Goal: Contribute content: Contribute content

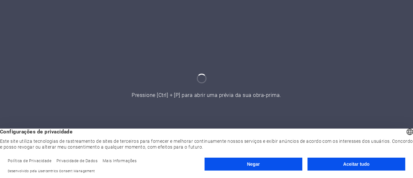
click at [349, 166] on font "Aceitar tudo" at bounding box center [356, 163] width 26 height 5
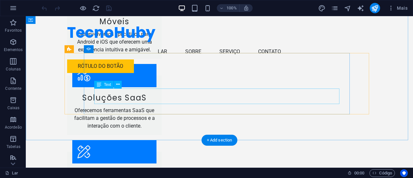
scroll to position [775, 0]
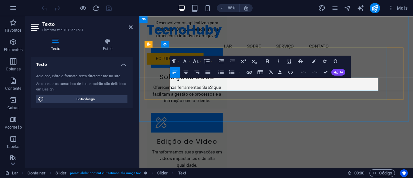
drag, startPoint x: 371, startPoint y: 93, endPoint x: 292, endPoint y: 87, distance: 79.6
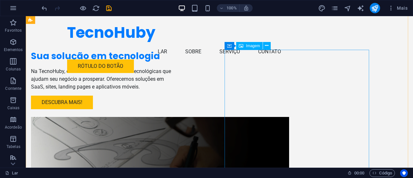
scroll to position [0, 0]
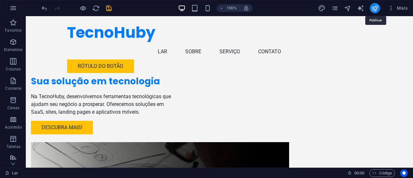
click at [374, 9] on icon "publicar" at bounding box center [374, 8] width 7 height 7
checkbox input "false"
